Goal: Information Seeking & Learning: Stay updated

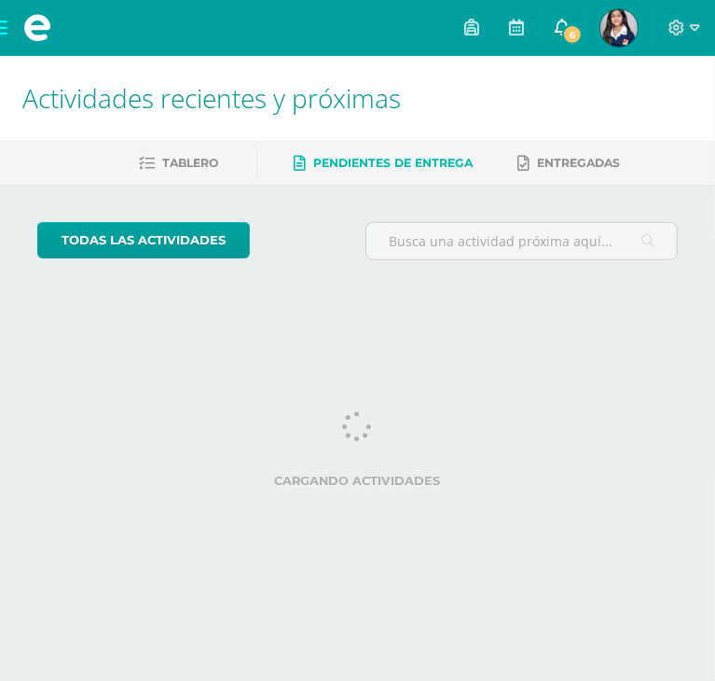
click at [552, 18] on link "6" at bounding box center [562, 28] width 45 height 56
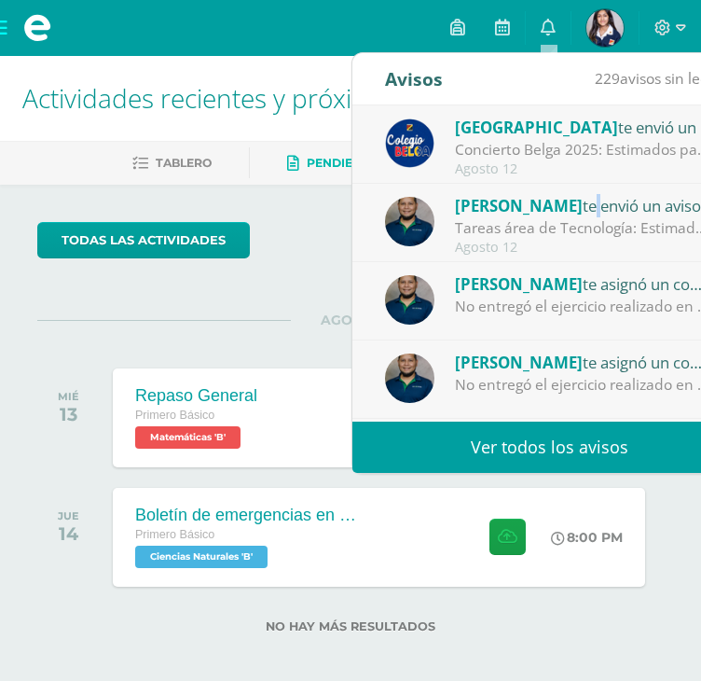
click at [569, 215] on div "[PERSON_NAME] Yac te envió un aviso" at bounding box center [584, 205] width 259 height 24
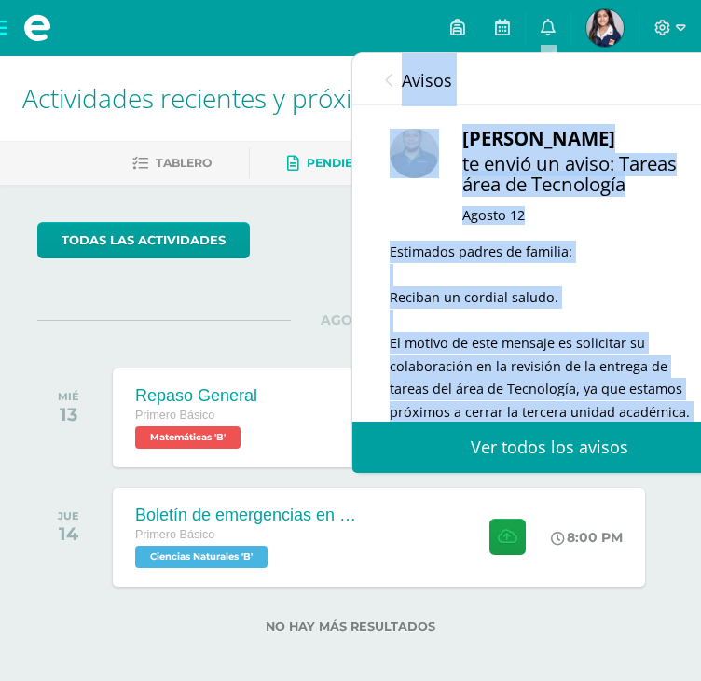
drag, startPoint x: 569, startPoint y: 215, endPoint x: 390, endPoint y: 76, distance: 226.7
click at [390, 76] on div "Avisos 228 avisos sin leer Avisos Colegio Belga te envió un aviso Concierto Bel…" at bounding box center [550, 263] width 395 height 420
click at [390, 76] on icon at bounding box center [388, 80] width 7 height 15
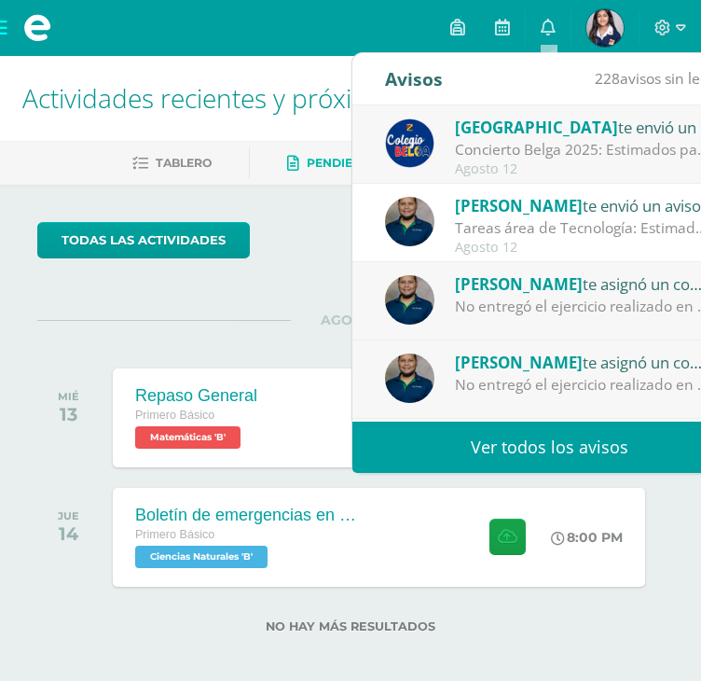
click at [519, 177] on div "Colegio Belga te envió un aviso Concierto Belga 2025: Estimados padres y madres…" at bounding box center [550, 144] width 395 height 78
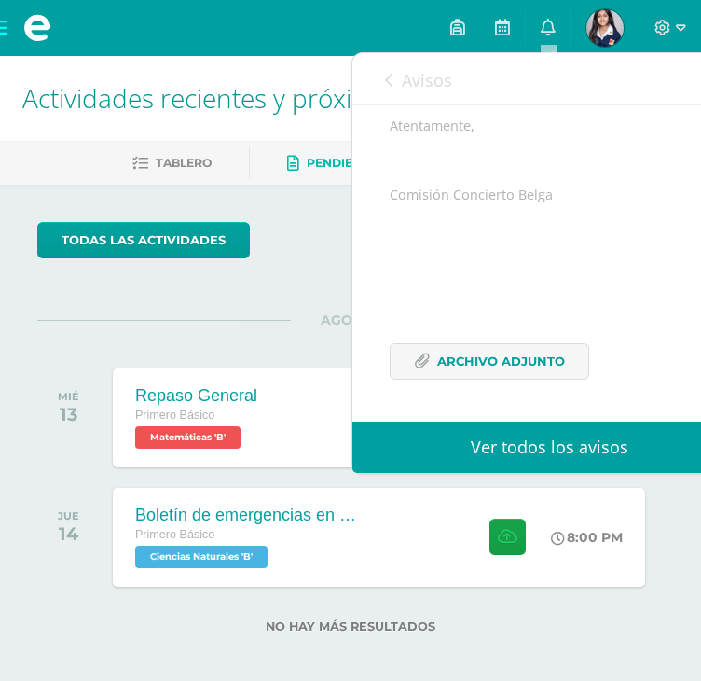
scroll to position [422, 0]
click at [545, 361] on span "Archivo Adjunto" at bounding box center [501, 361] width 128 height 35
click at [365, 87] on div "Avisos 227 avisos sin leer Avisos" at bounding box center [550, 79] width 395 height 52
click at [388, 83] on icon at bounding box center [388, 80] width 7 height 15
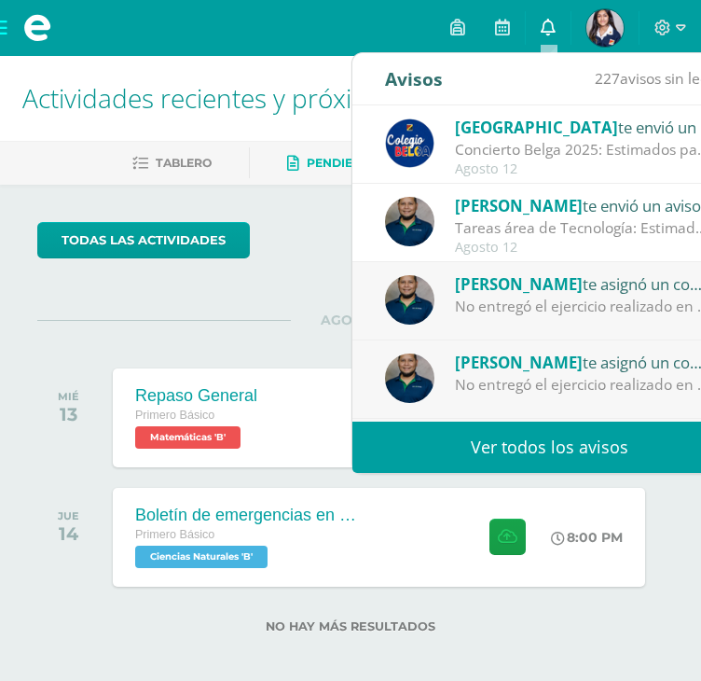
click at [548, 24] on icon at bounding box center [548, 27] width 15 height 17
click at [552, 35] on icon at bounding box center [548, 27] width 15 height 17
click at [545, 37] on span at bounding box center [548, 28] width 15 height 21
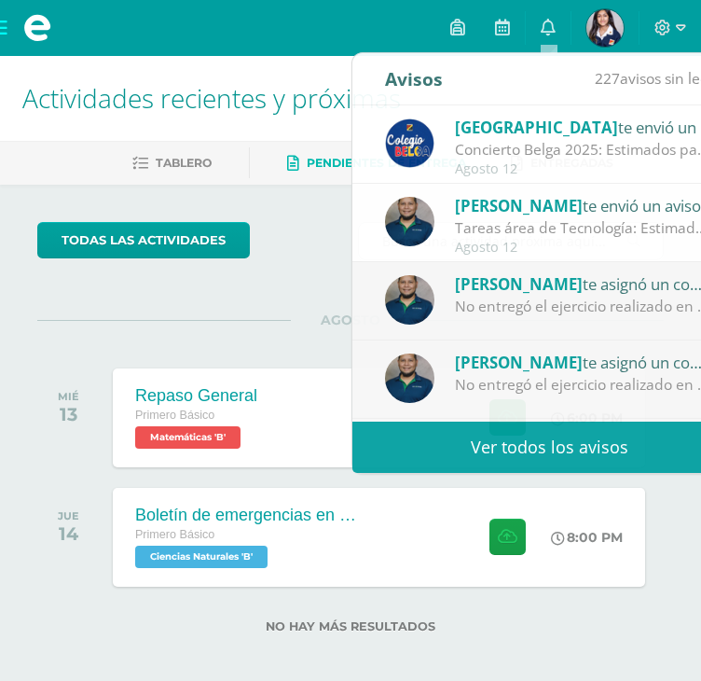
click at [218, 291] on div "todas las Actividades No tienes actividades Échale un vistazo a los demás perío…" at bounding box center [350, 439] width 701 height 508
